Goal: Task Accomplishment & Management: Manage account settings

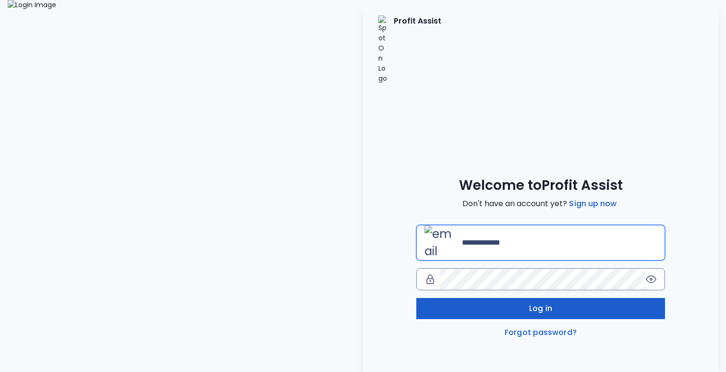
type input "**********"
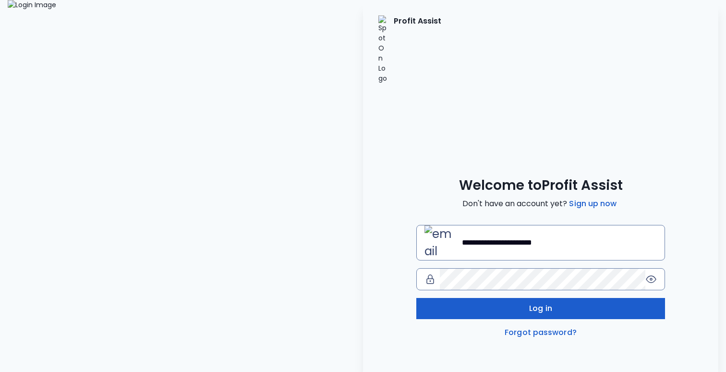
click at [494, 298] on button "Log in" at bounding box center [540, 308] width 249 height 21
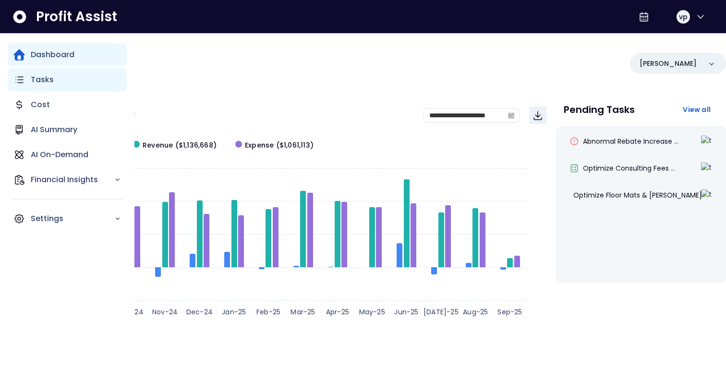
click at [37, 79] on p "Tasks" at bounding box center [42, 80] width 23 height 12
